Goal: Information Seeking & Learning: Find specific fact

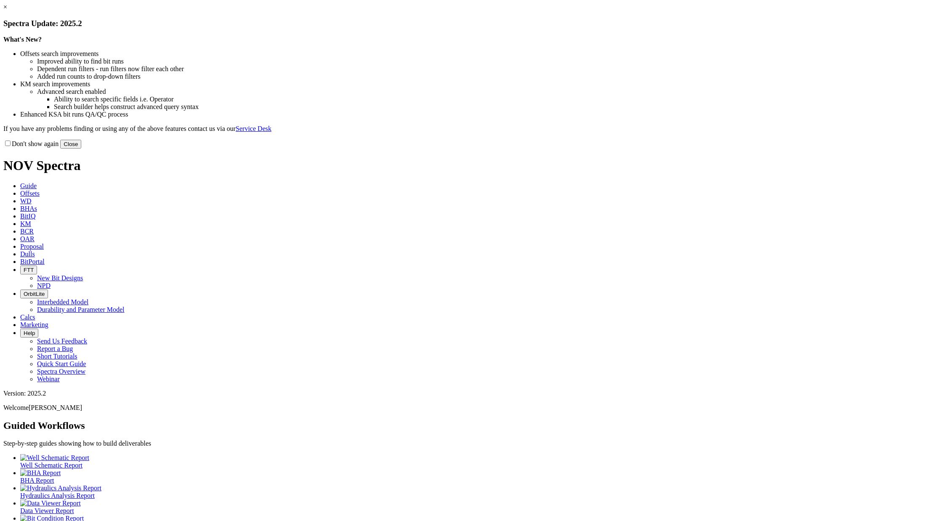
click at [7, 11] on link "×" at bounding box center [5, 6] width 4 height 7
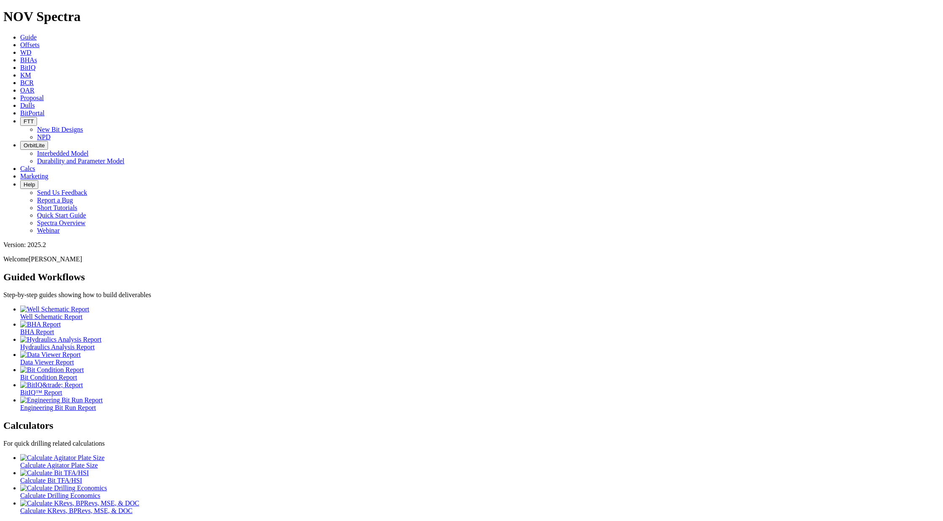
click at [40, 41] on span "Offsets" at bounding box center [29, 44] width 19 height 7
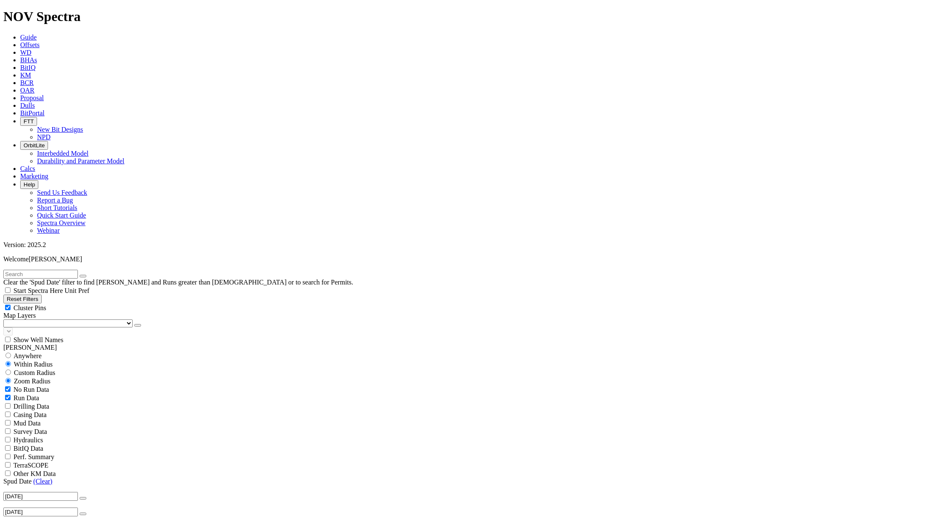
click at [66, 270] on input "text" at bounding box center [40, 274] width 75 height 9
type input "[PERSON_NAME]"
click at [16, 343] on div "Anywhere" at bounding box center [471, 347] width 936 height 8
radio input "true"
radio input "false"
